Goal: Information Seeking & Learning: Check status

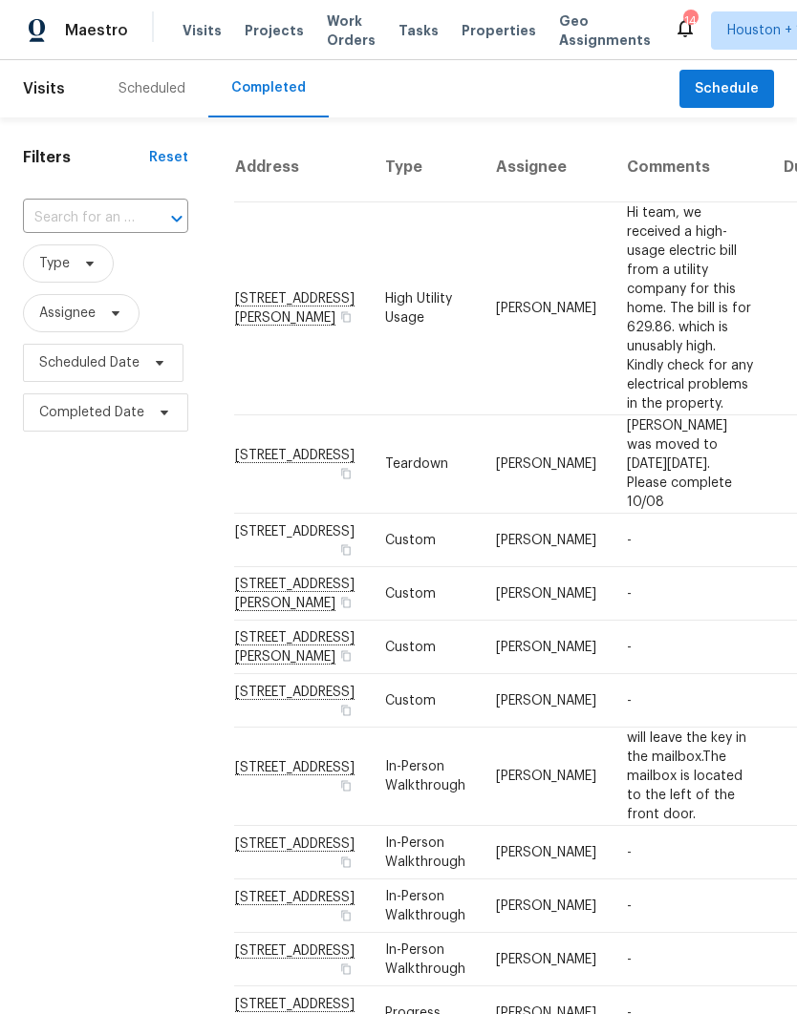
click at [30, 222] on input "text" at bounding box center [79, 218] width 112 height 30
type input "220 w"
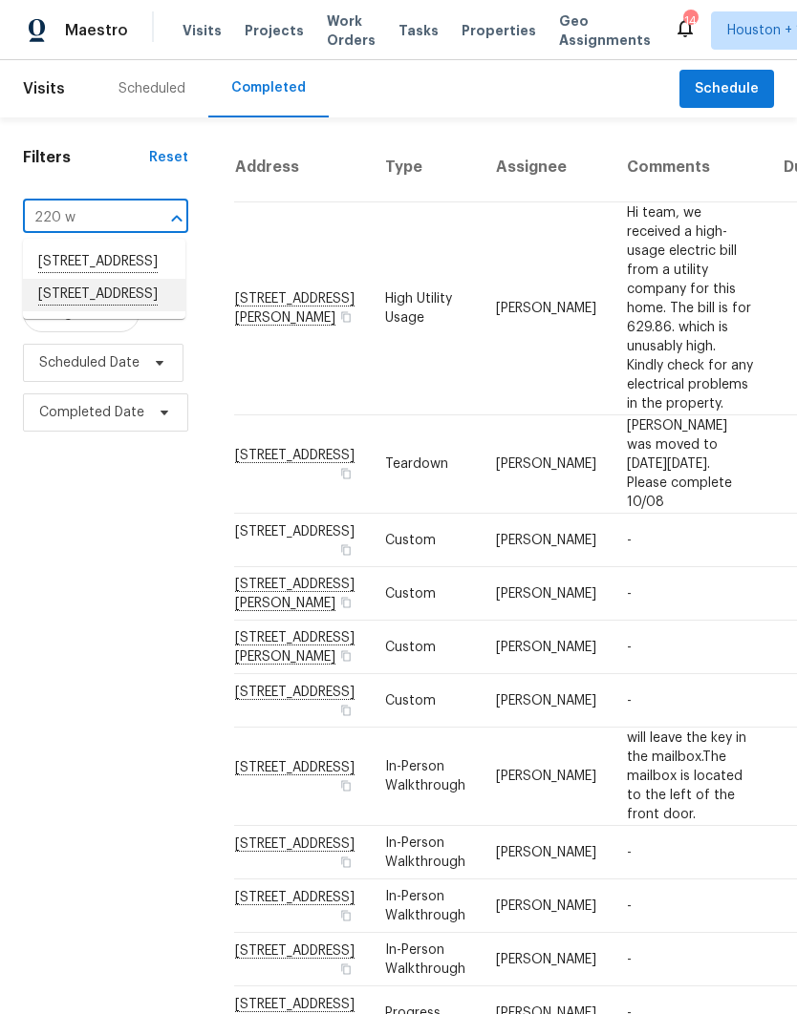
click at [53, 311] on li "[STREET_ADDRESS]" at bounding box center [104, 295] width 162 height 32
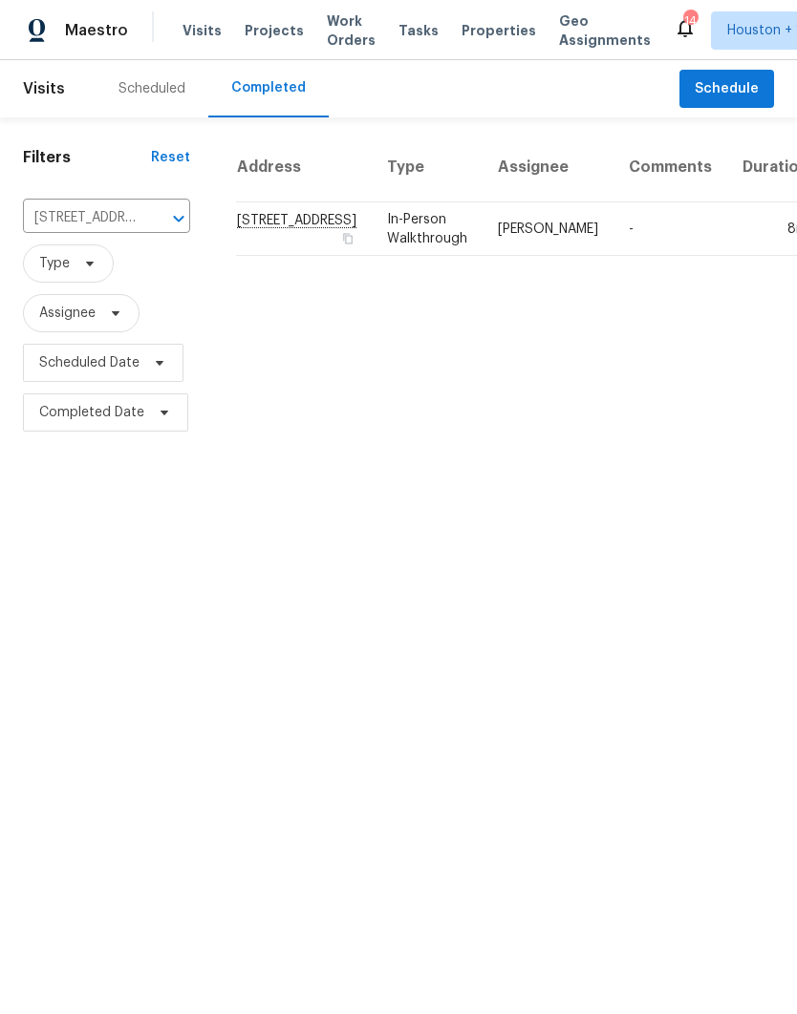
click at [372, 251] on td "In-Person Walkthrough" at bounding box center [427, 228] width 111 height 53
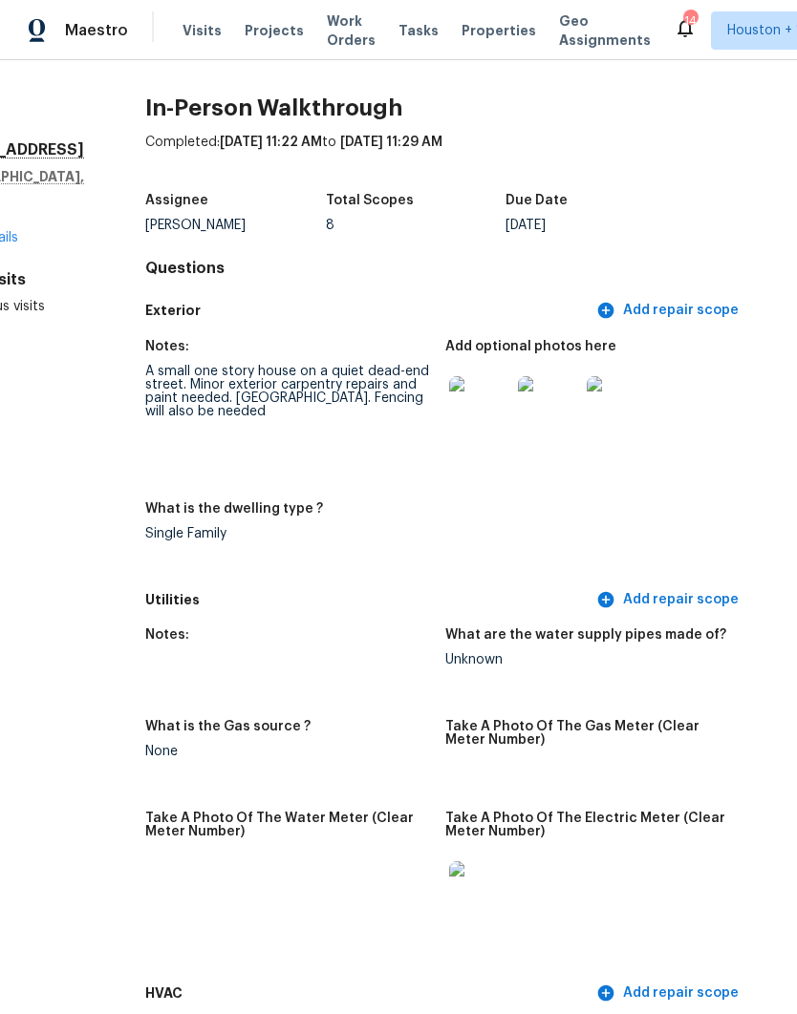
scroll to position [0, 88]
click at [449, 413] on img at bounding box center [479, 406] width 61 height 61
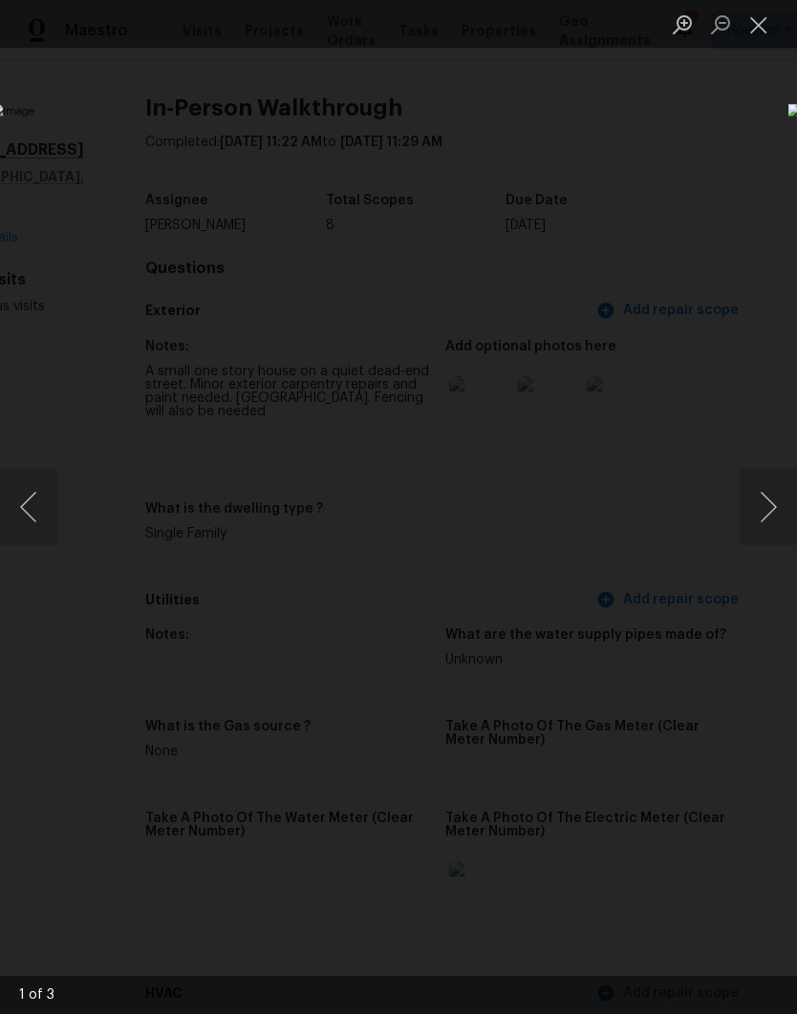
click at [764, 507] on button "Next image" at bounding box center [767, 507] width 57 height 76
click at [769, 501] on button "Next image" at bounding box center [767, 507] width 57 height 76
click at [767, 508] on button "Next image" at bounding box center [767, 507] width 57 height 76
click at [769, 507] on button "Next image" at bounding box center [767, 507] width 57 height 76
click at [760, 28] on button "Close lightbox" at bounding box center [758, 24] width 38 height 33
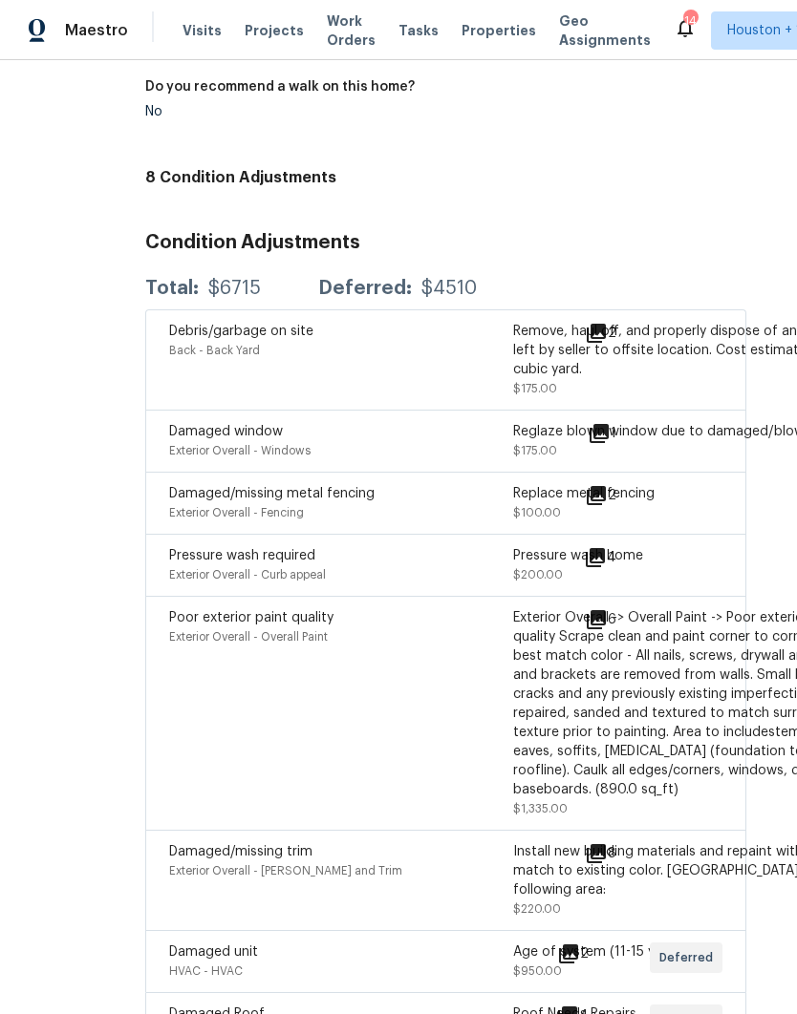
scroll to position [1454, 88]
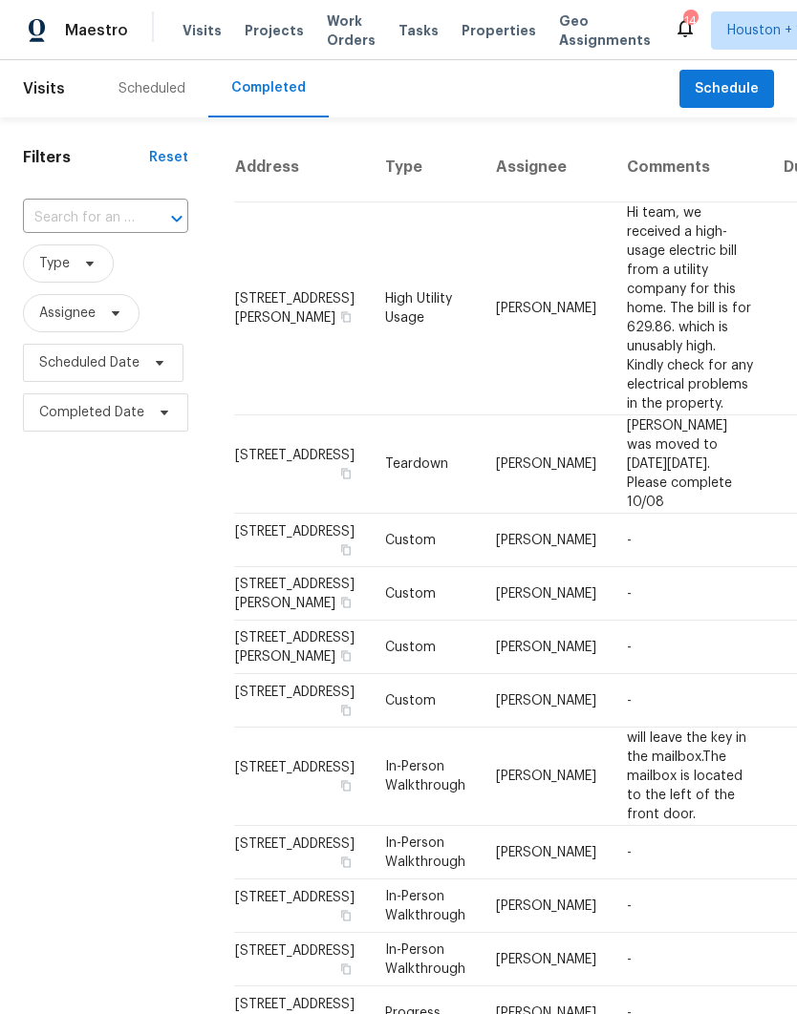
click at [126, 83] on div "Scheduled" at bounding box center [151, 88] width 67 height 19
